Goal: Check status

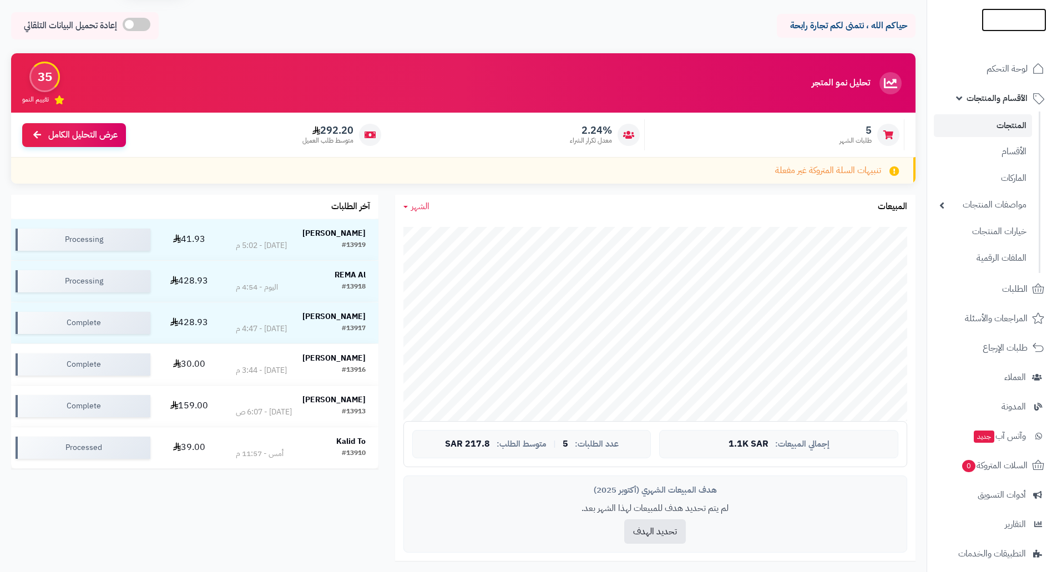
click at [997, 31] on img at bounding box center [1014, 42] width 65 height 23
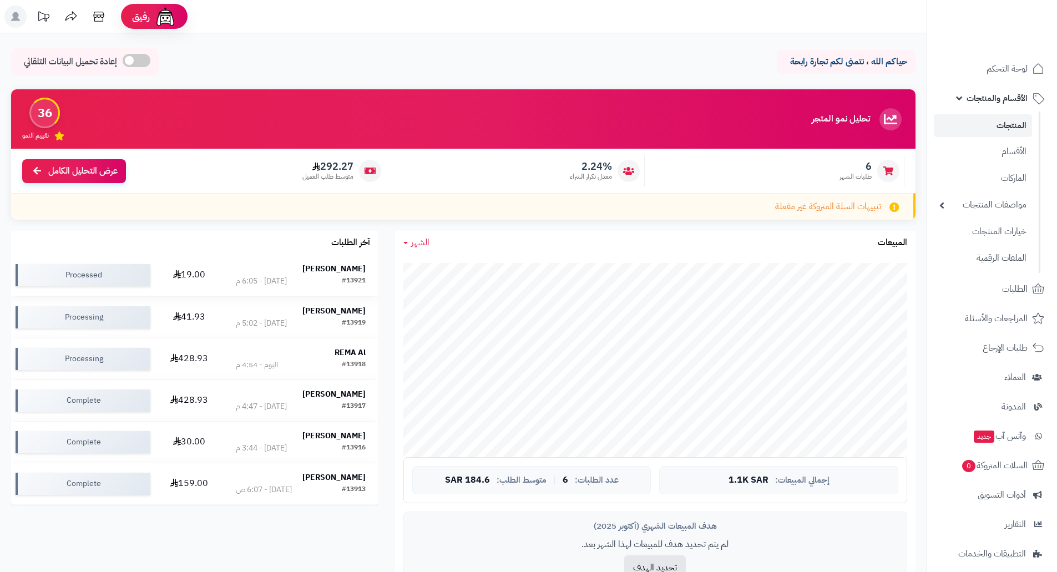
click at [347, 263] on strong "[PERSON_NAME]" at bounding box center [333, 269] width 63 height 12
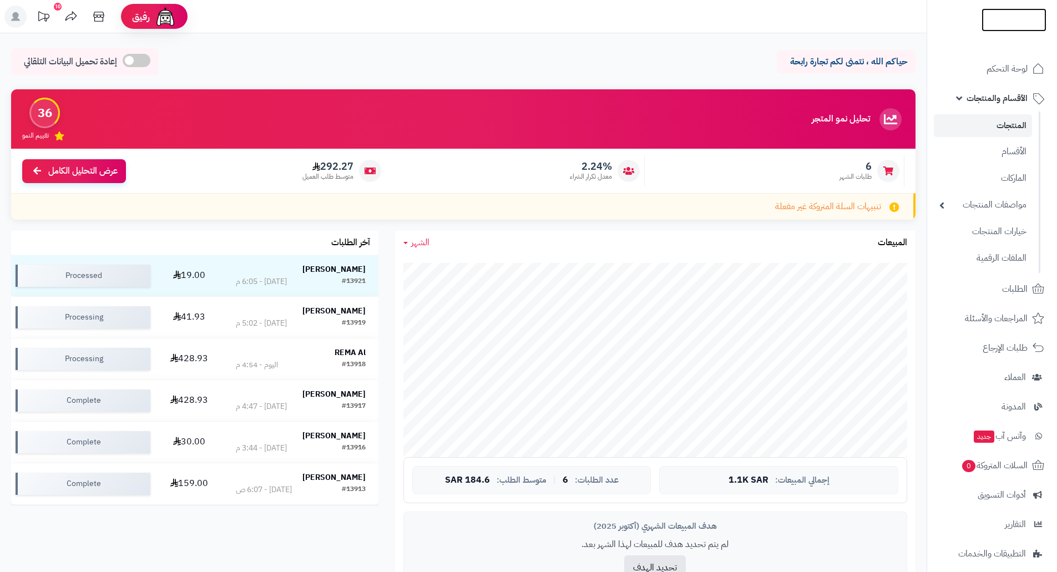
click at [1019, 32] on img at bounding box center [1014, 43] width 65 height 23
